Goal: Navigation & Orientation: Understand site structure

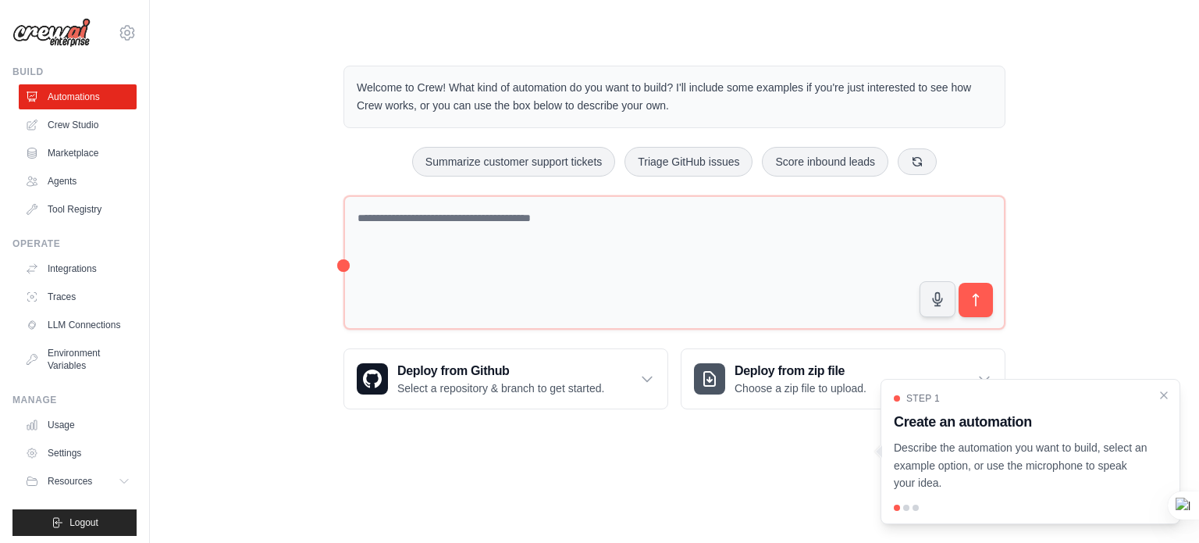
click at [282, 332] on div "Welcome to Crew! What kind of automation do you want to build? I'll include som…" at bounding box center [674, 237] width 999 height 393
click at [66, 201] on link "Tool Registry" at bounding box center [79, 209] width 118 height 25
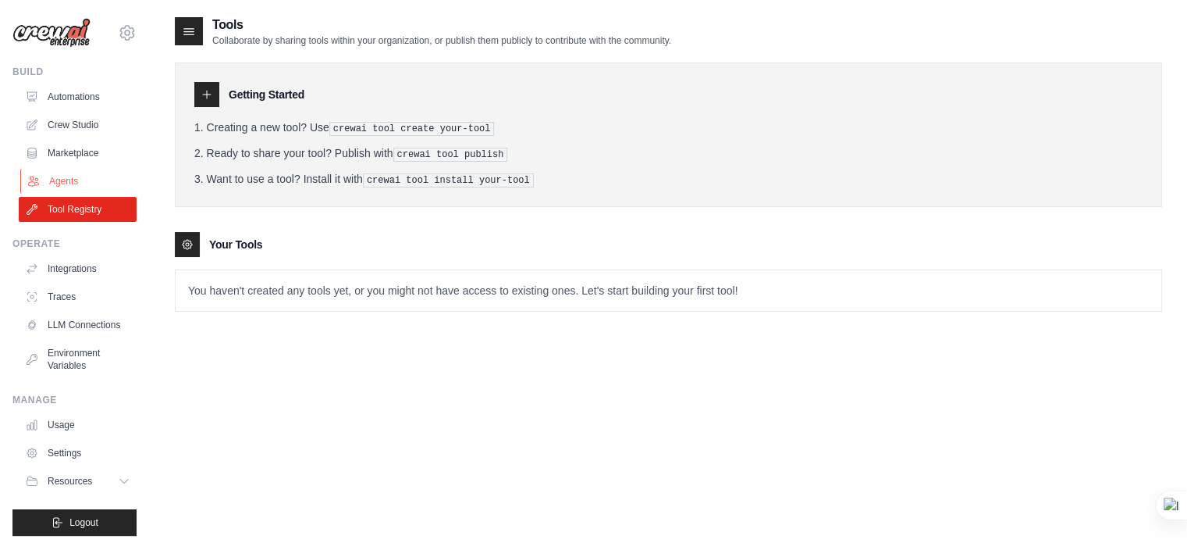
click at [74, 176] on link "Agents" at bounding box center [79, 181] width 118 height 25
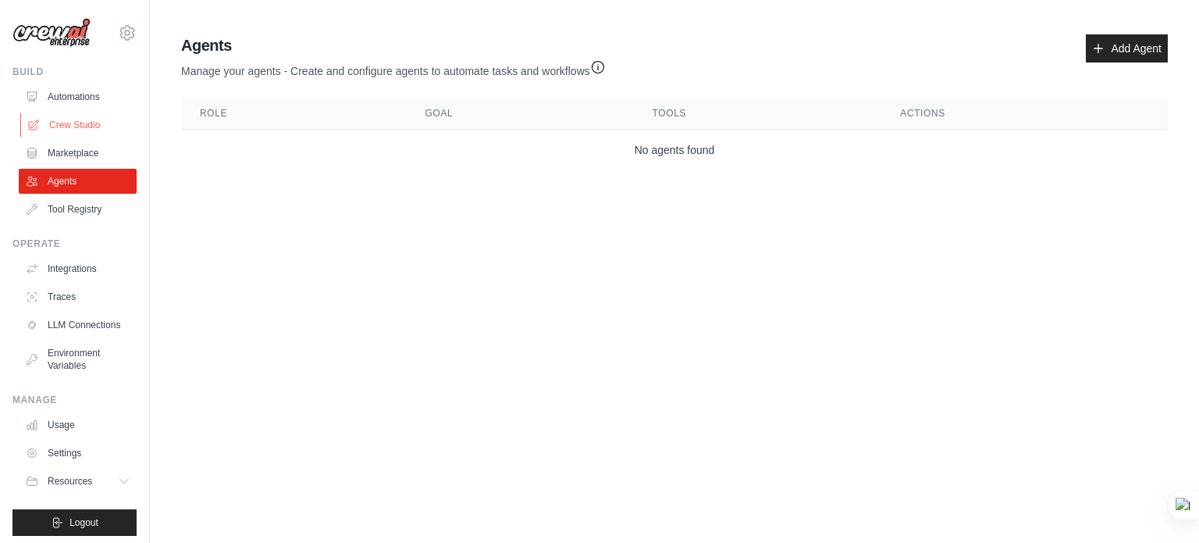
click at [24, 113] on link "Crew Studio" at bounding box center [79, 124] width 118 height 25
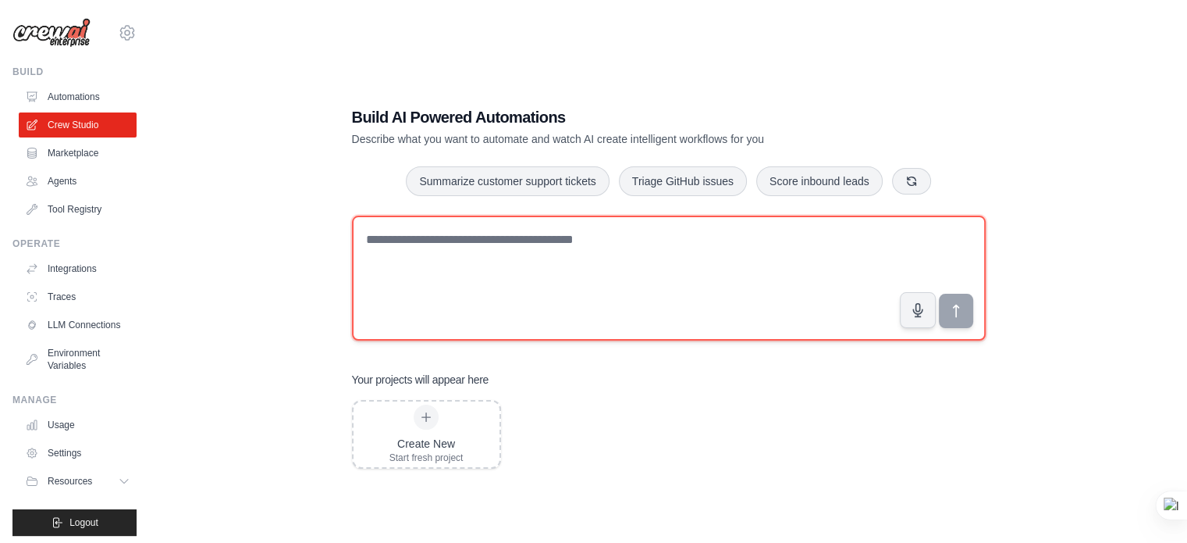
click at [682, 224] on textarea at bounding box center [669, 277] width 634 height 125
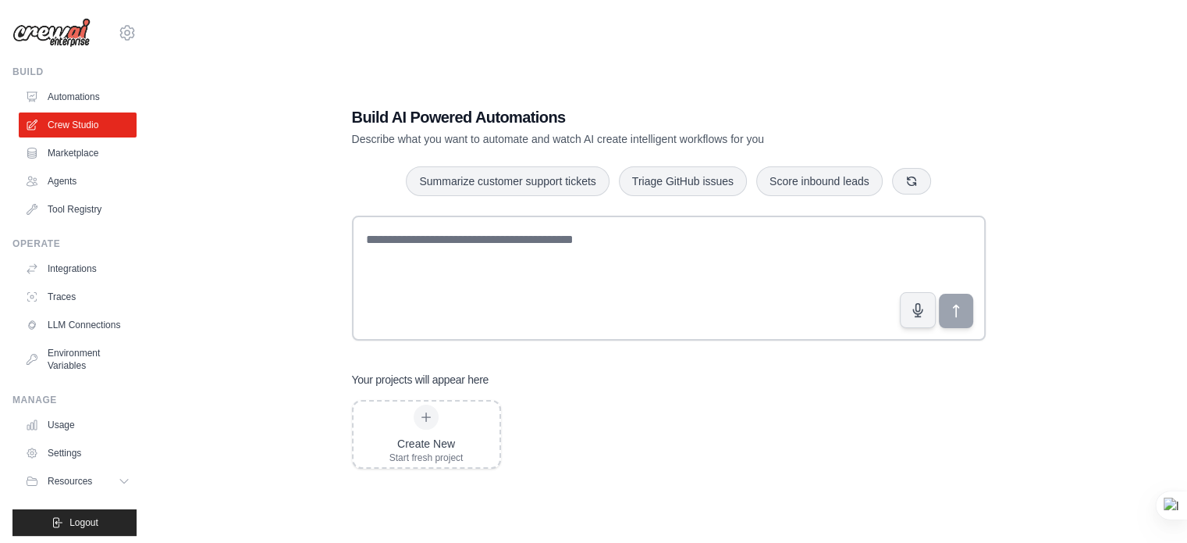
click at [1110, 105] on div "Build AI Powered Automations Describe what you want to automate and watch AI cr…" at bounding box center [669, 287] width 988 height 543
